Goal: Transaction & Acquisition: Purchase product/service

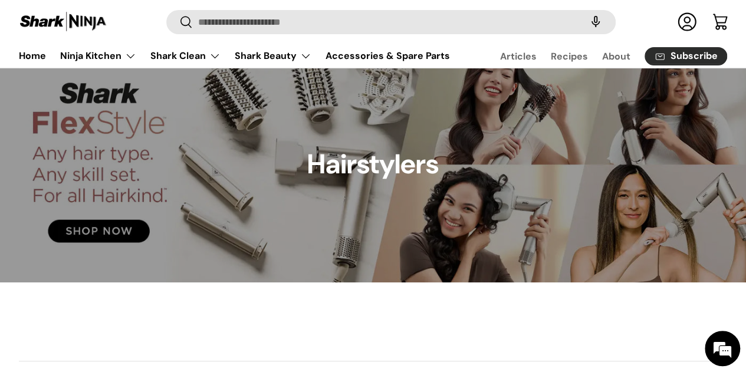
click at [127, 188] on div at bounding box center [373, 165] width 746 height 236
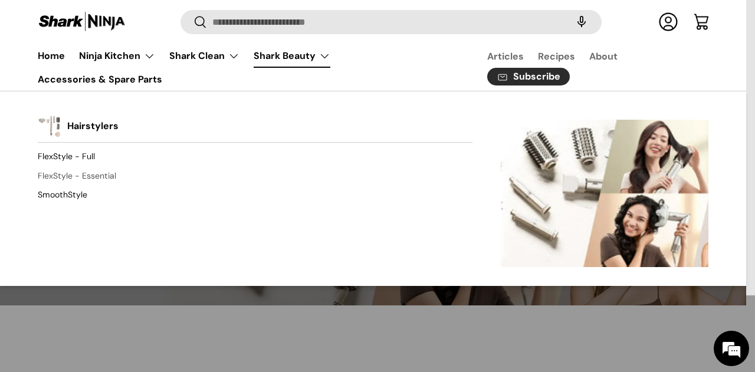
click at [80, 175] on link "FlexStyle - Essential" at bounding box center [255, 176] width 435 height 19
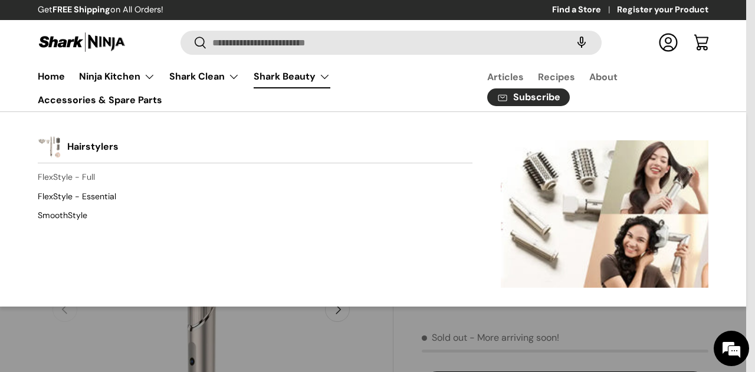
click at [91, 174] on link "FlexStyle - Full" at bounding box center [255, 177] width 435 height 19
